Goal: Browse casually

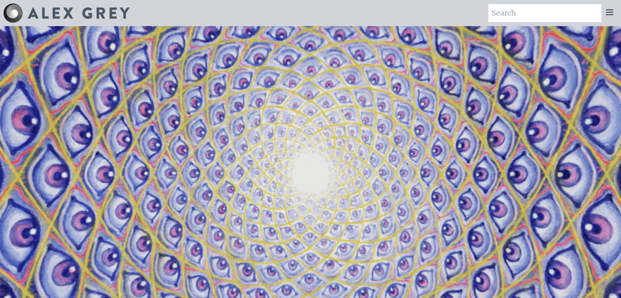
click at [609, 12] on icon at bounding box center [609, 12] width 7 height 5
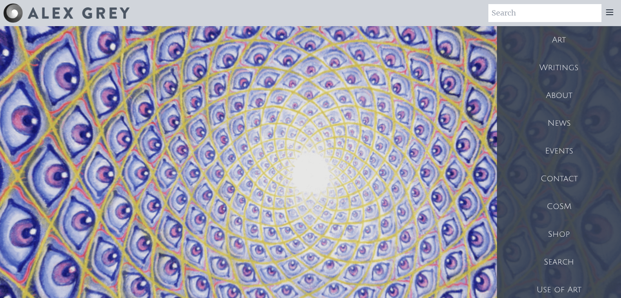
click at [561, 38] on div "Art" at bounding box center [559, 40] width 124 height 28
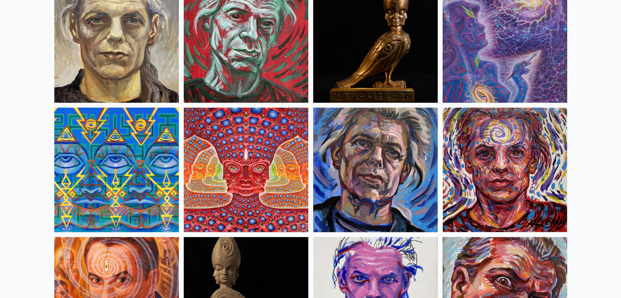
scroll to position [2121, 0]
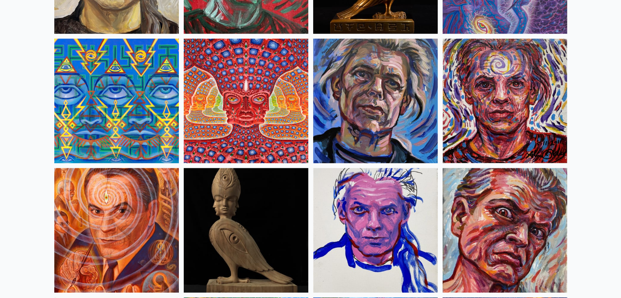
click at [243, 110] on img at bounding box center [246, 101] width 124 height 124
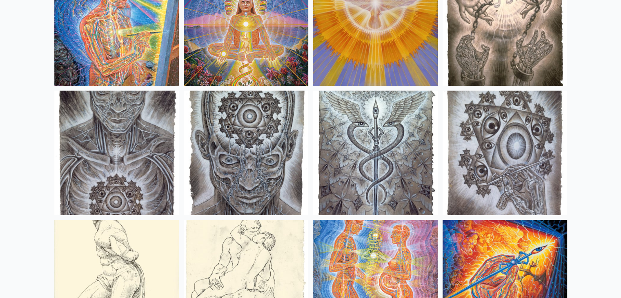
scroll to position [5956, 0]
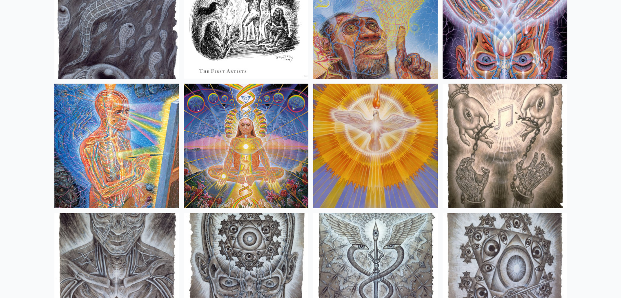
click at [500, 120] on img at bounding box center [504, 146] width 124 height 124
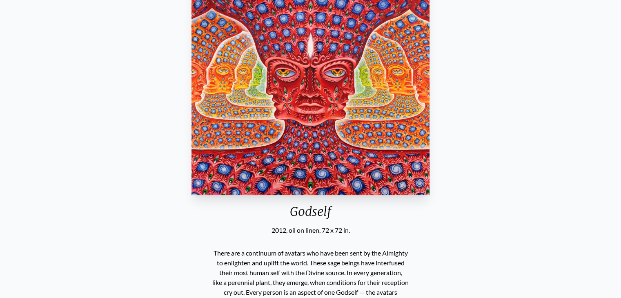
scroll to position [41, 0]
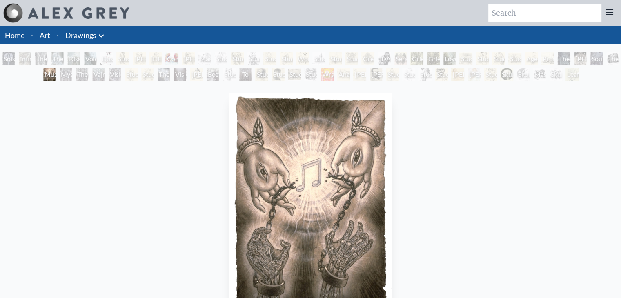
click at [308, 153] on img "39 / 71" at bounding box center [310, 212] width 162 height 238
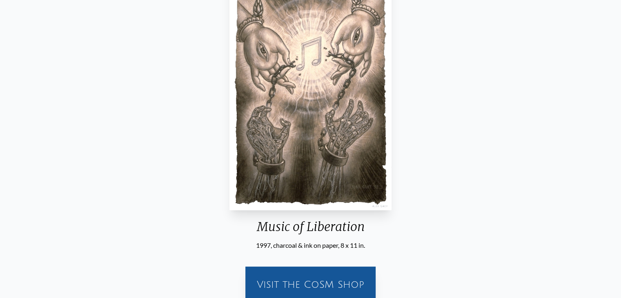
scroll to position [82, 0]
